Goal: Information Seeking & Learning: Learn about a topic

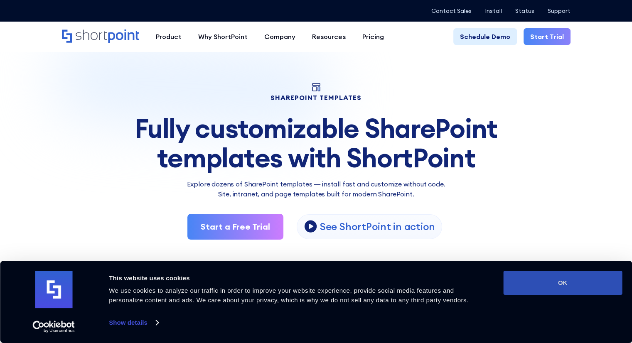
click at [528, 284] on button "OK" at bounding box center [562, 283] width 119 height 24
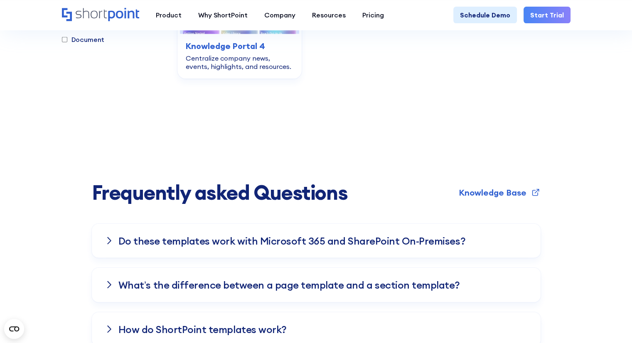
scroll to position [2128, 0]
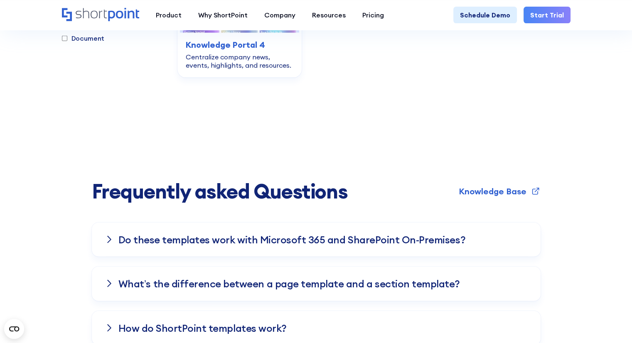
click at [450, 234] on h3 "Do these templates work with Microsoft 365 and SharePoint On-Premises?" at bounding box center [291, 239] width 347 height 11
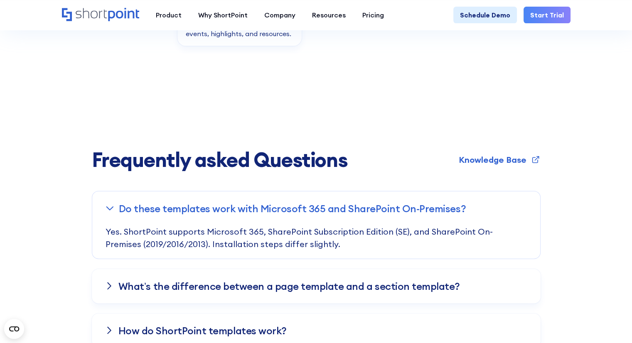
scroll to position [2163, 0]
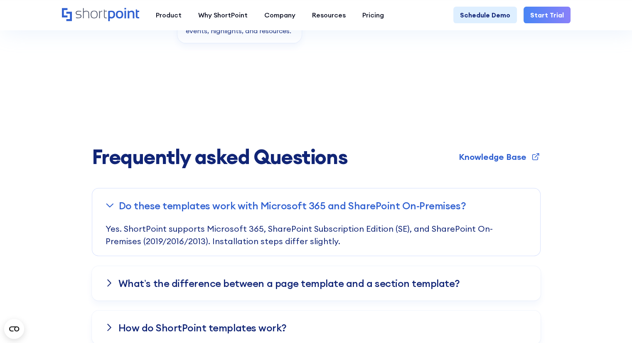
click at [453, 267] on div "What’s the difference between a page template and a section template?" at bounding box center [316, 284] width 449 height 34
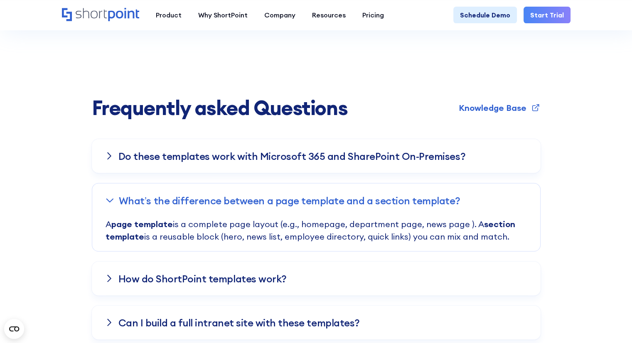
scroll to position [2222, 0]
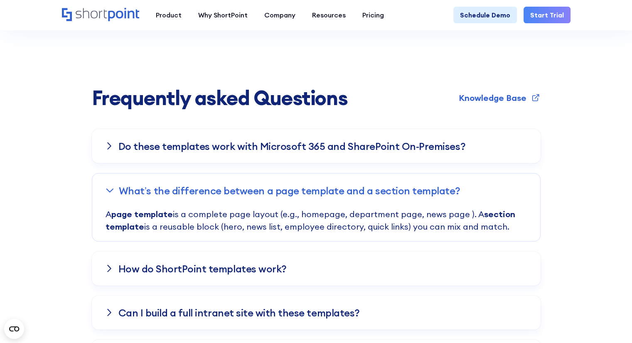
click at [453, 252] on div "How do ShortPoint templates work?" at bounding box center [316, 269] width 449 height 34
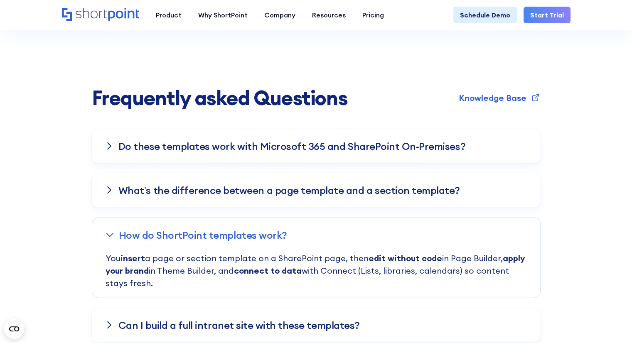
click at [453, 252] on p "You insert a page or section template on a SharePoint page, then edit without c…" at bounding box center [317, 275] width 422 height 46
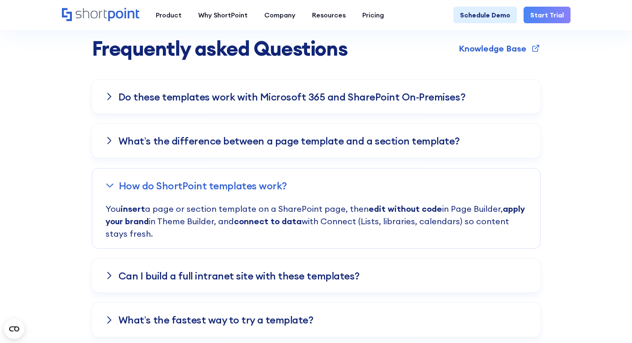
scroll to position [2288, 0]
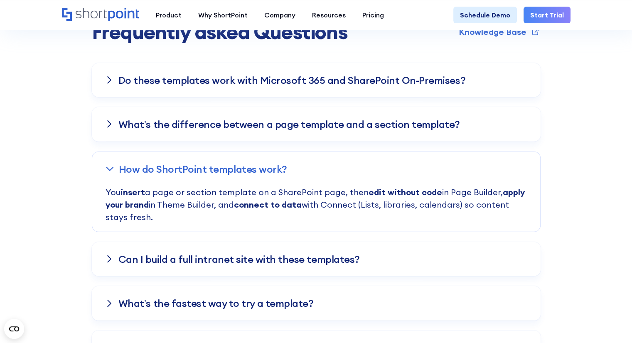
click at [447, 242] on div "Can I build a full intranet site with these templates?" at bounding box center [316, 259] width 449 height 34
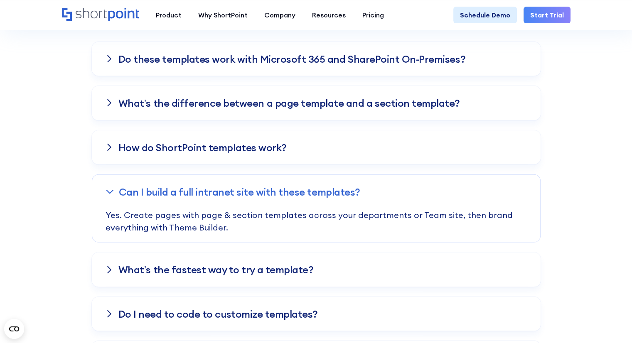
scroll to position [2310, 0]
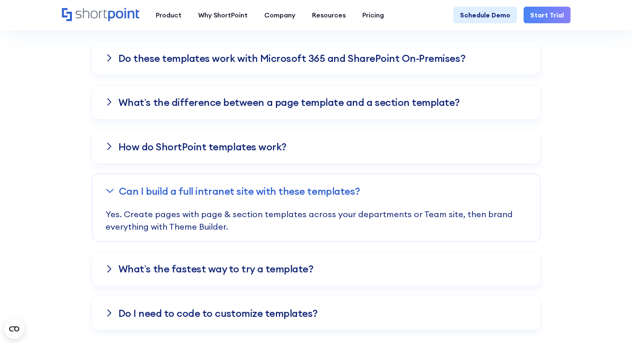
click at [447, 252] on div "What’s the fastest way to try a template?" at bounding box center [316, 269] width 449 height 34
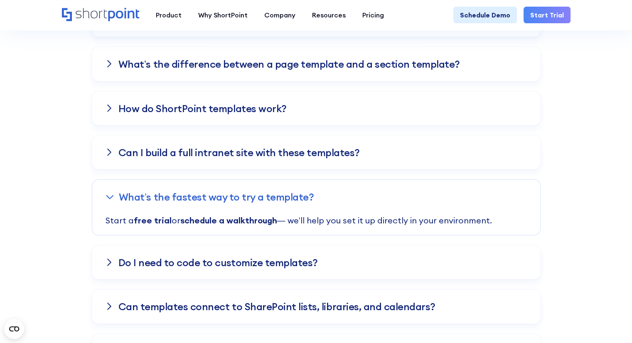
scroll to position [2350, 0]
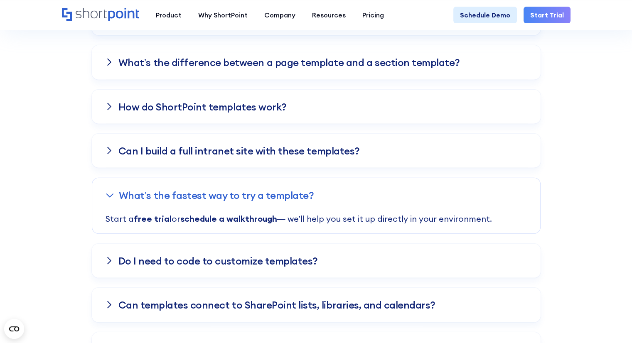
click at [447, 244] on div "Do I need to code to customize templates?" at bounding box center [316, 261] width 449 height 34
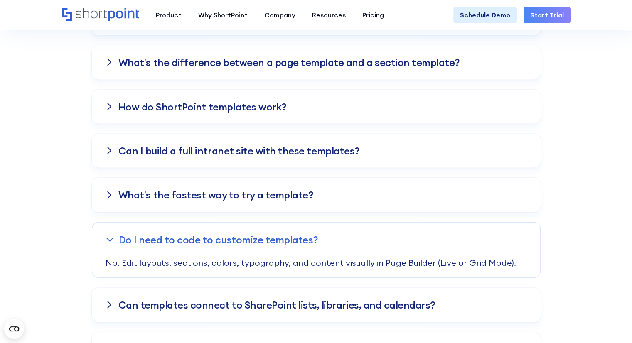
scroll to position [2367, 0]
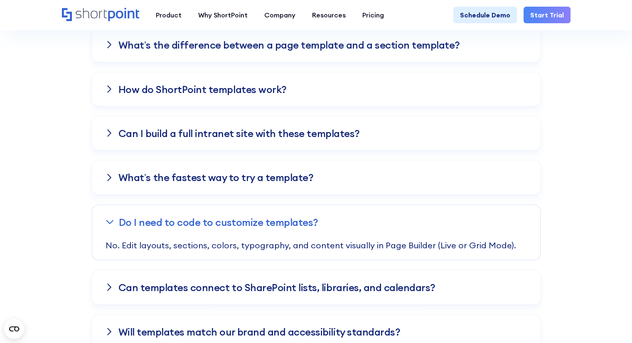
click at [447, 271] on div "Can templates connect to SharePoint lists, libraries, and calendars?" at bounding box center [316, 288] width 449 height 34
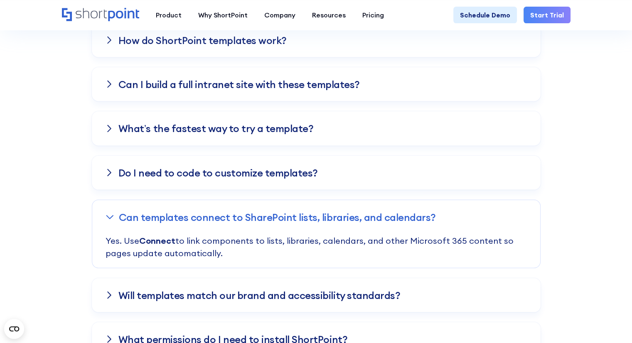
scroll to position [2417, 0]
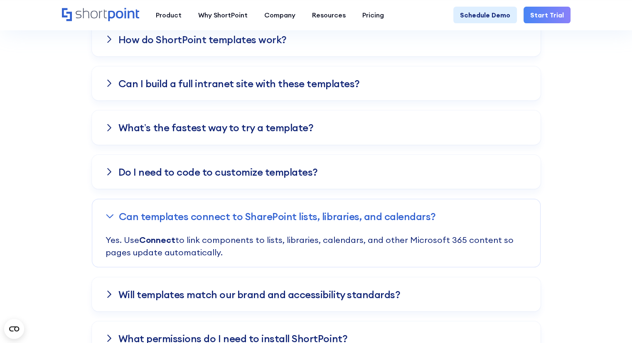
click at [447, 242] on div "Do these templates work with Microsoft 365 and SharePoint On-Premises? Yes. Sho…" at bounding box center [316, 255] width 449 height 643
click at [449, 278] on div "Will templates match our brand and accessibility standards?" at bounding box center [316, 295] width 449 height 34
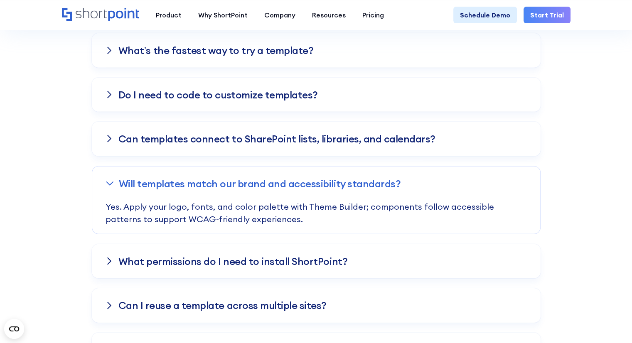
scroll to position [2496, 0]
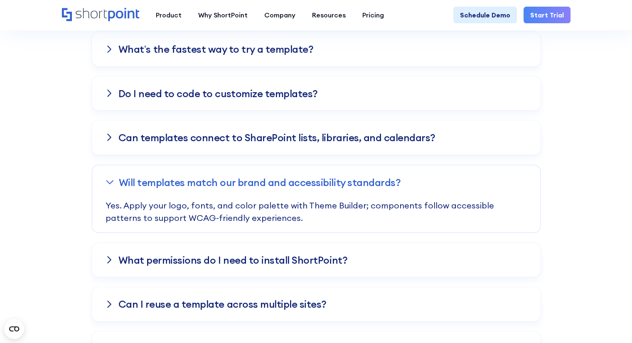
click at [449, 254] on div "Do these templates work with Microsoft 365 and SharePoint On-Premises? Yes. Sho…" at bounding box center [316, 176] width 449 height 643
click at [445, 243] on div "What permissions do I need to install ShortPoint?" at bounding box center [316, 260] width 449 height 34
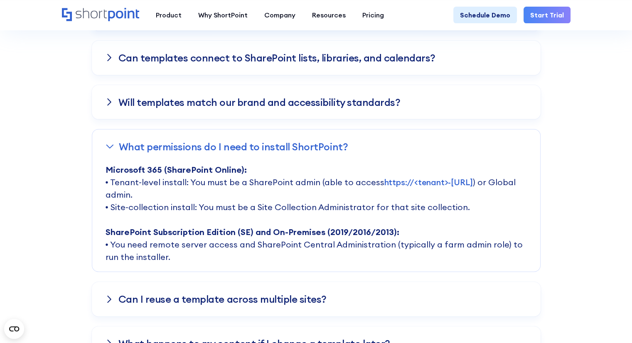
scroll to position [2577, 0]
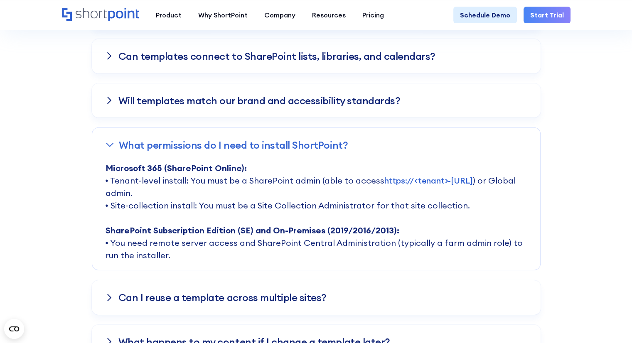
click at [454, 281] on div "Can I reuse a template across multiple sites?" at bounding box center [316, 298] width 449 height 34
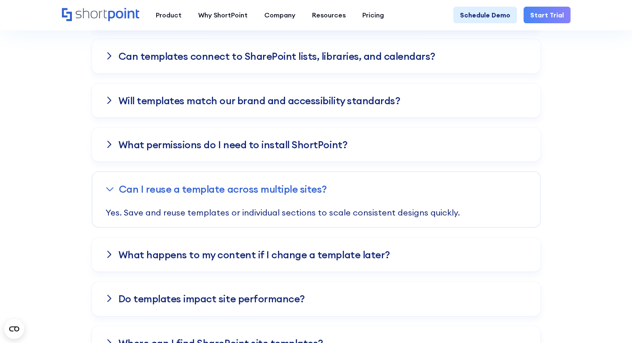
click at [454, 282] on div "Do templates impact site performance?" at bounding box center [316, 299] width 449 height 34
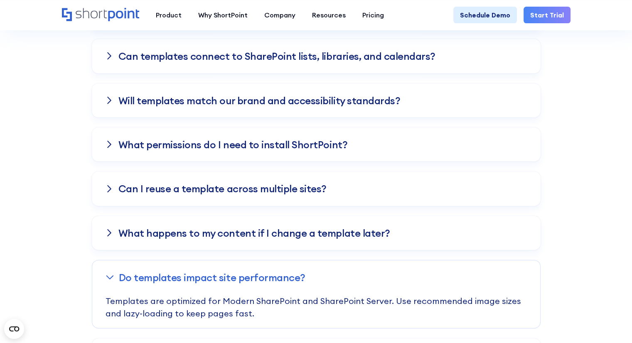
click at [435, 180] on div "Do these templates work with Microsoft 365 and SharePoint On-Premises? Yes. Sho…" at bounding box center [316, 95] width 449 height 643
click at [442, 216] on div "What happens to my content if I change a template later?" at bounding box center [316, 233] width 449 height 34
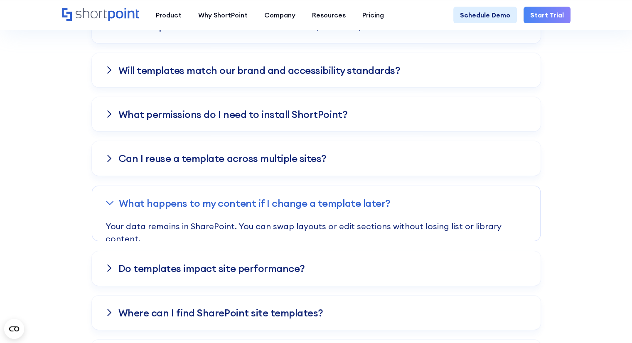
scroll to position [2608, 0]
click at [444, 252] on div "Do templates impact site performance?" at bounding box center [316, 269] width 449 height 34
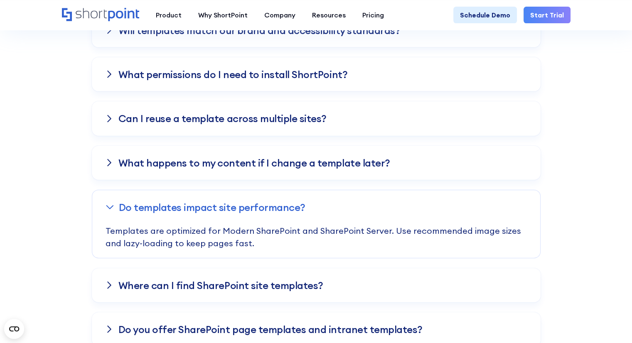
scroll to position [2648, 0]
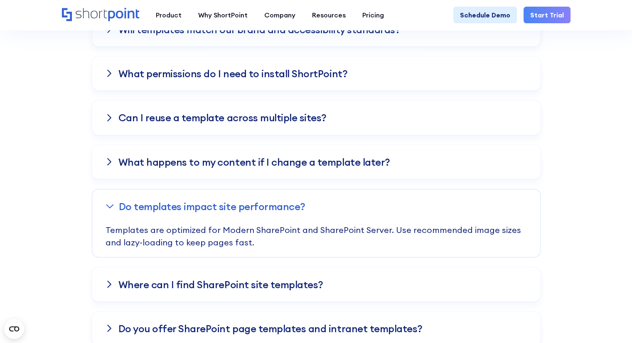
click at [447, 268] on div "Where can I find SharePoint site templates?" at bounding box center [316, 285] width 449 height 34
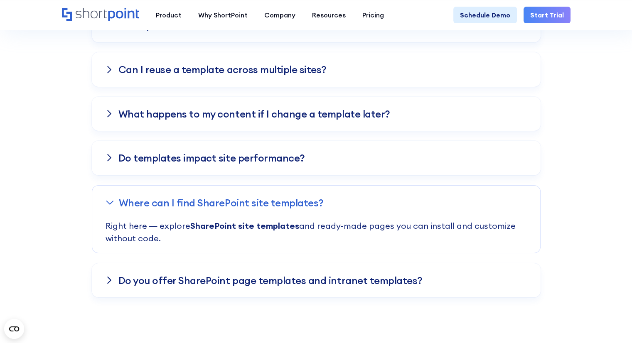
scroll to position [2697, 0]
click at [447, 263] on div "Do you offer SharePoint page templates and intranet templates?" at bounding box center [316, 280] width 449 height 34
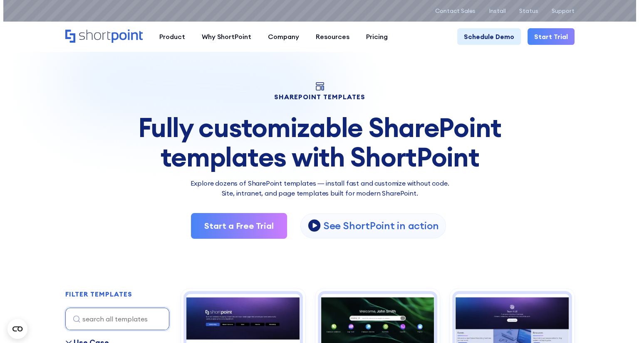
scroll to position [1, 0]
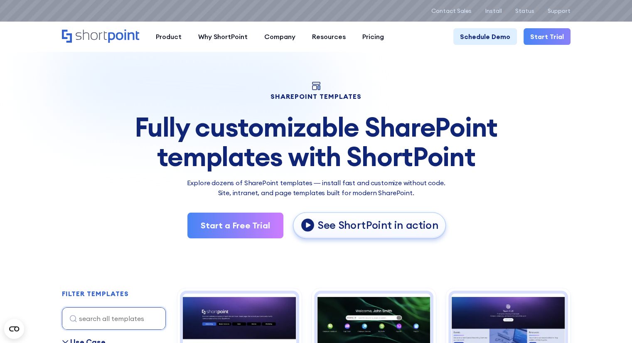
click at [392, 230] on p "See ShortPoint in action" at bounding box center [378, 226] width 121 height 14
